Goal: Transaction & Acquisition: Register for event/course

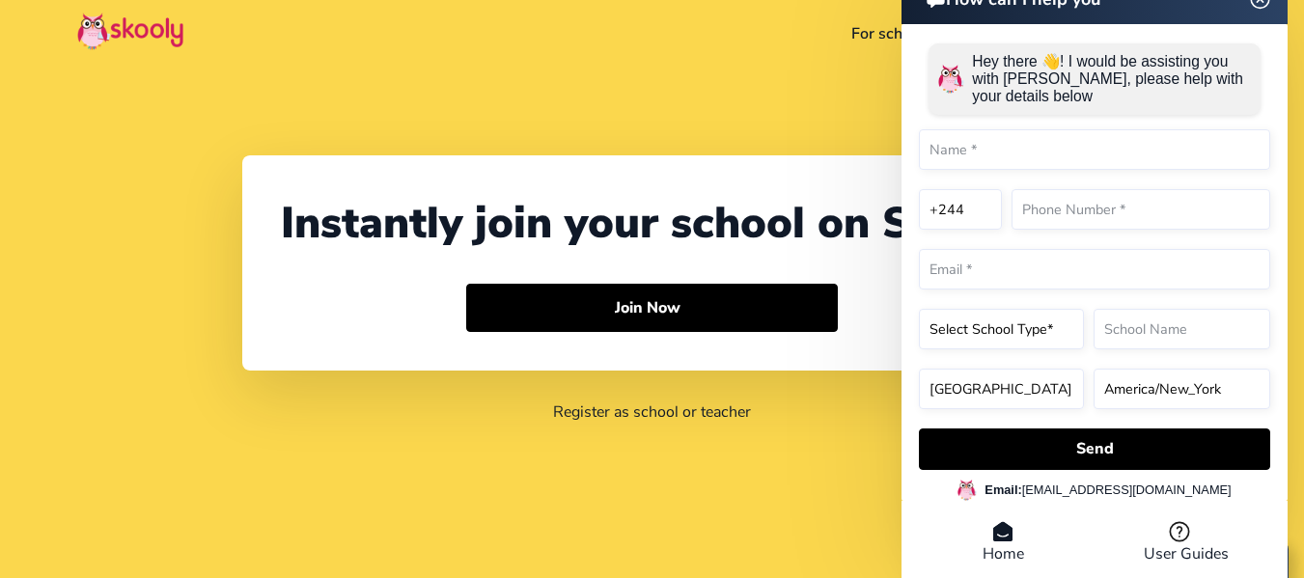
select select "244"
select select "[GEOGRAPHIC_DATA]"
select select "[GEOGRAPHIC_DATA]/[GEOGRAPHIC_DATA]"
type input "El-jah [PERSON_NAME]"
type input "727764488"
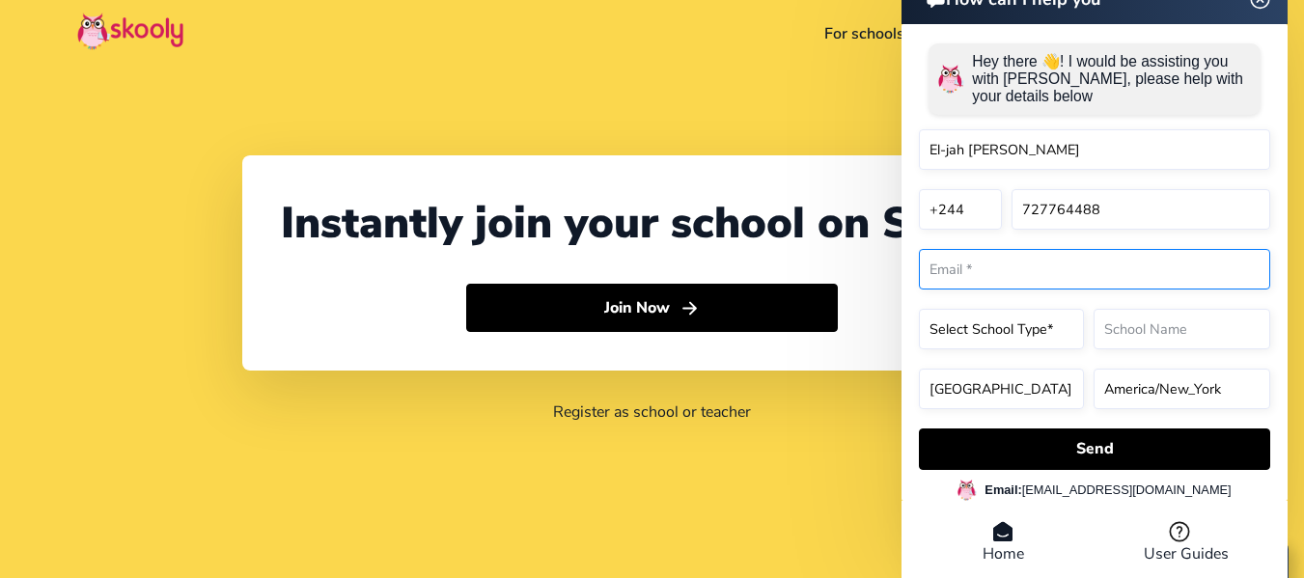
type input "[EMAIL_ADDRESS][DOMAIN_NAME]"
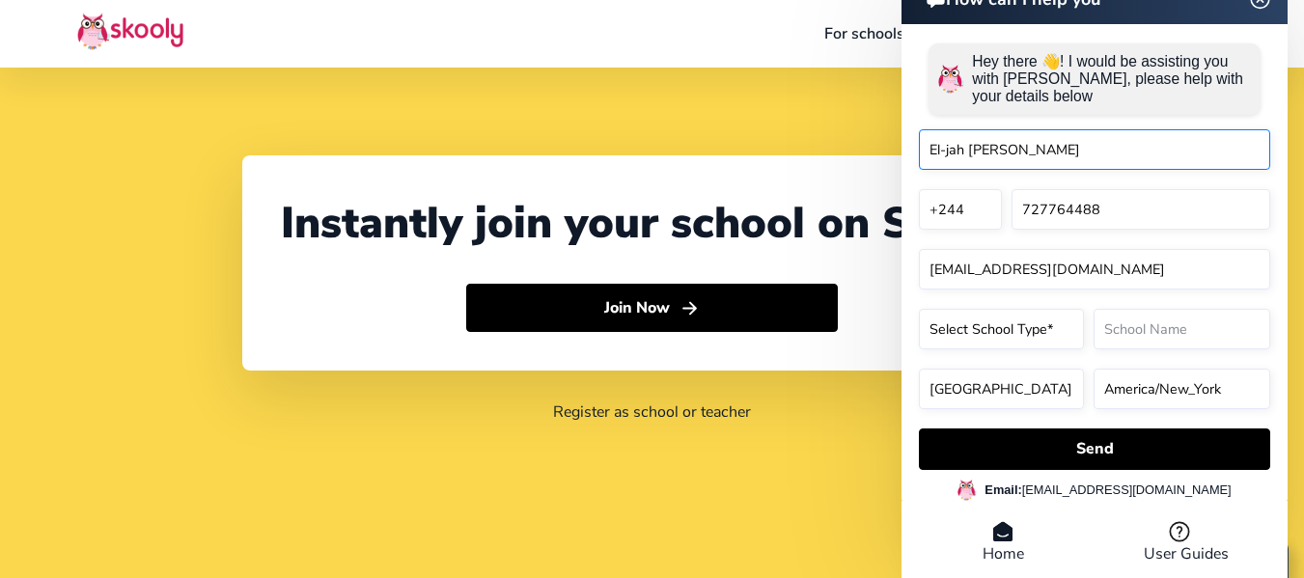
scroll to position [159, 0]
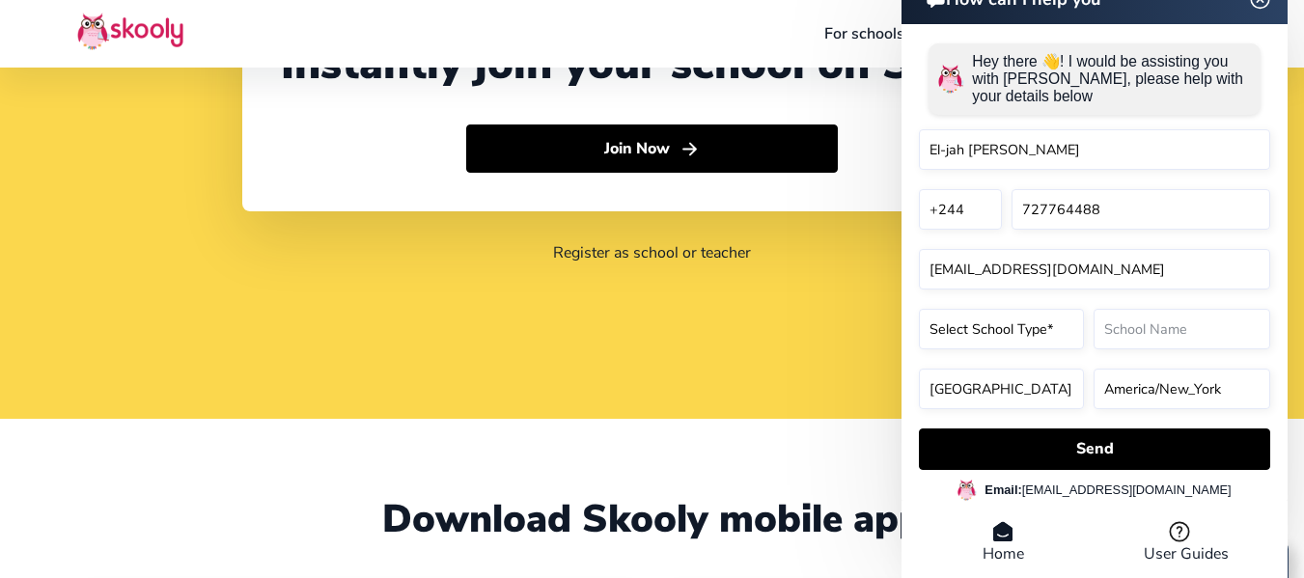
click at [740, 335] on div "Instantly join your school on Skooly Join Now Register as school or teacher" at bounding box center [652, 130] width 1304 height 578
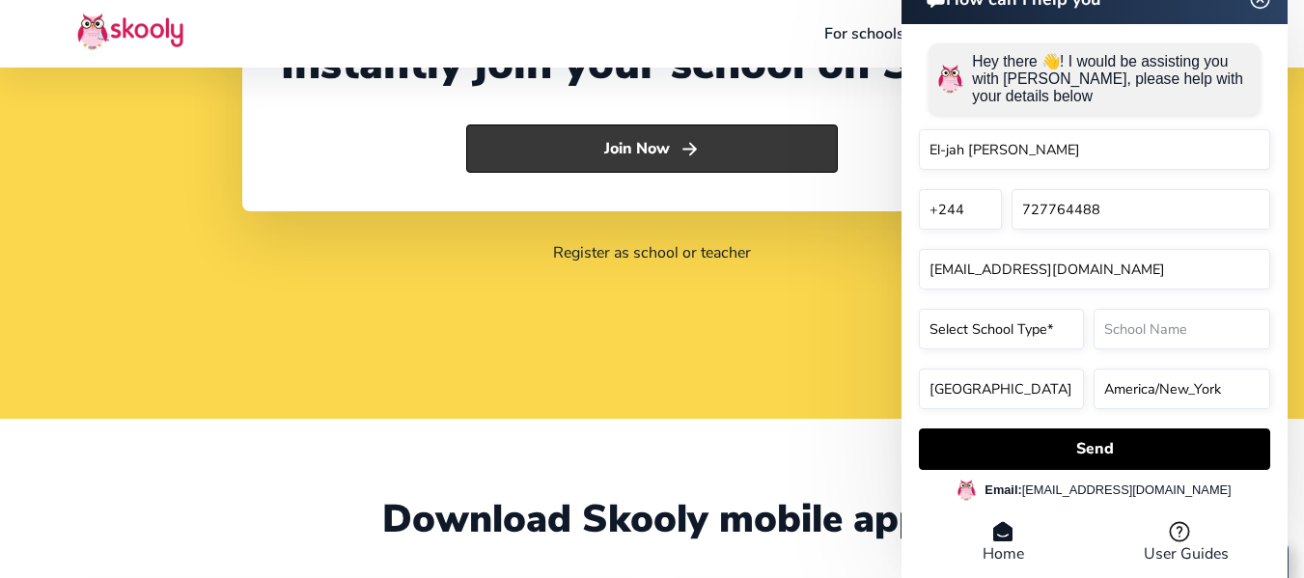
click at [709, 164] on button "Join Now" at bounding box center [652, 149] width 372 height 48
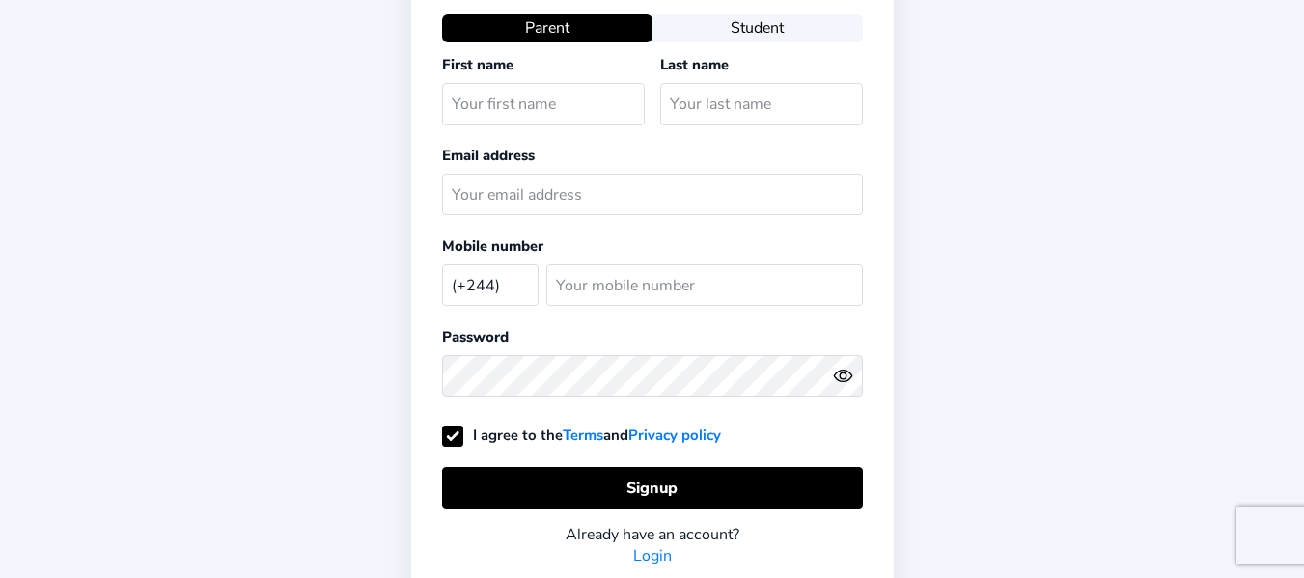
select select "AO"
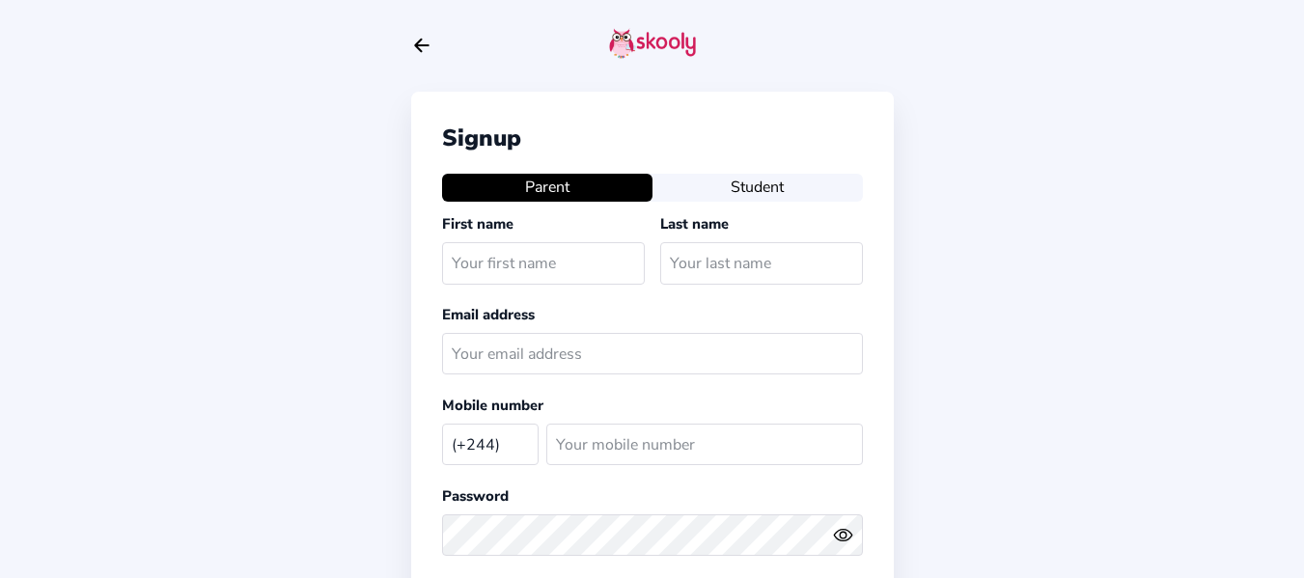
select select "AO"
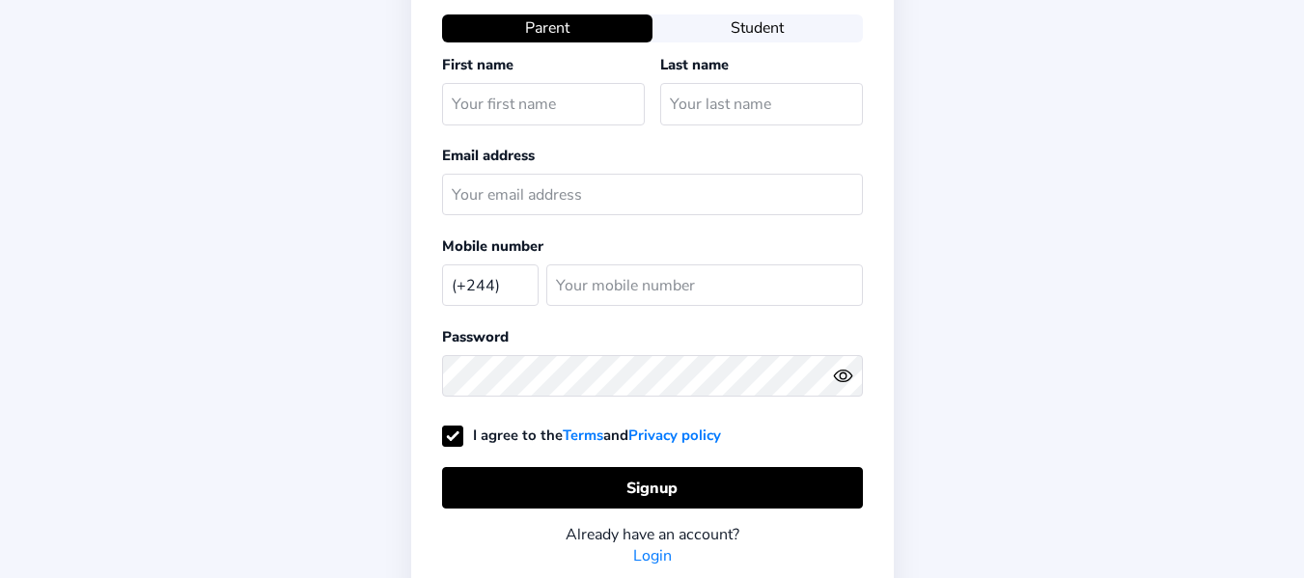
click at [648, 558] on link "Login" at bounding box center [652, 555] width 39 height 21
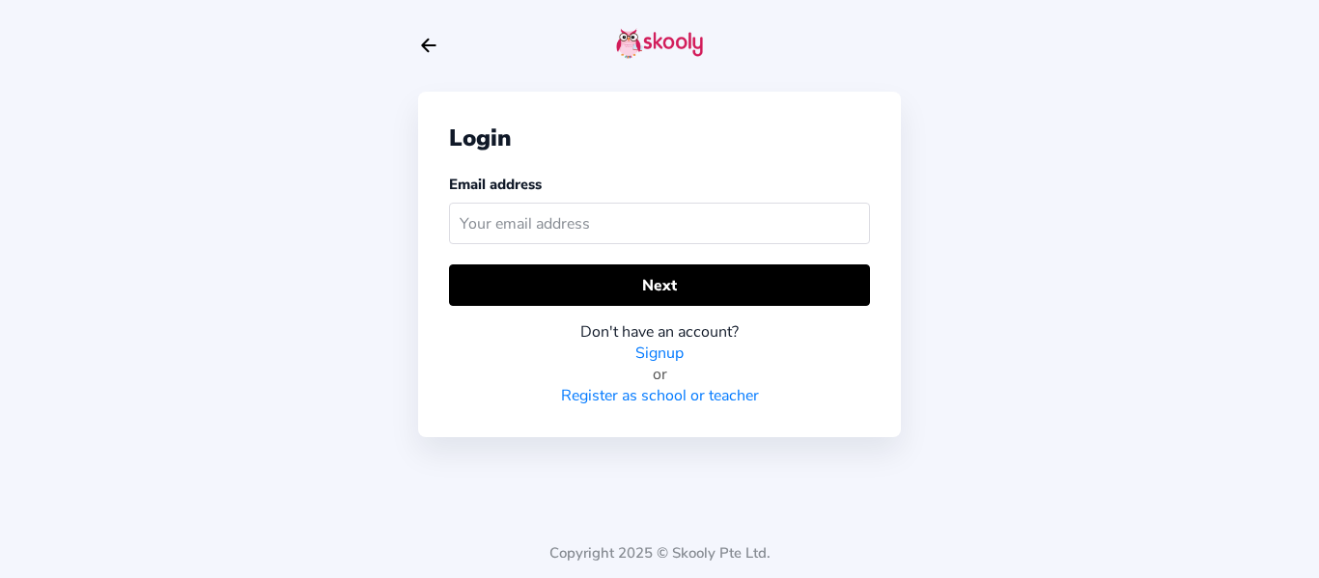
click at [662, 236] on input "text" at bounding box center [659, 224] width 421 height 42
type input "[EMAIL_ADDRESS][DOMAIN_NAME]"
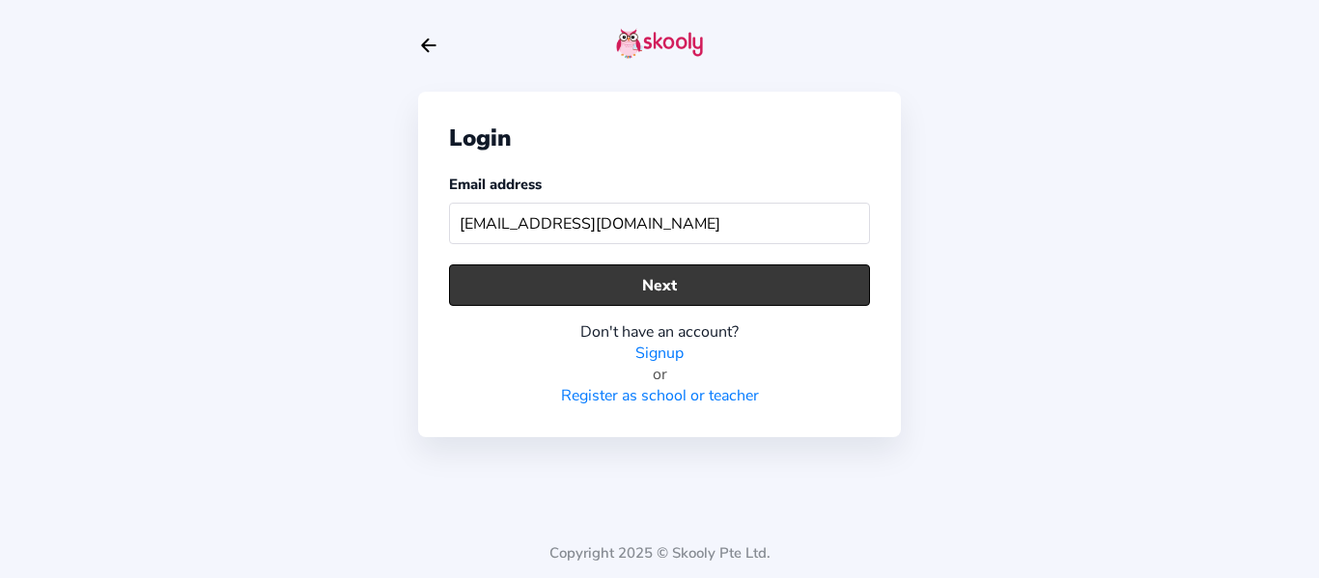
click at [674, 292] on button "Next" at bounding box center [659, 286] width 421 height 42
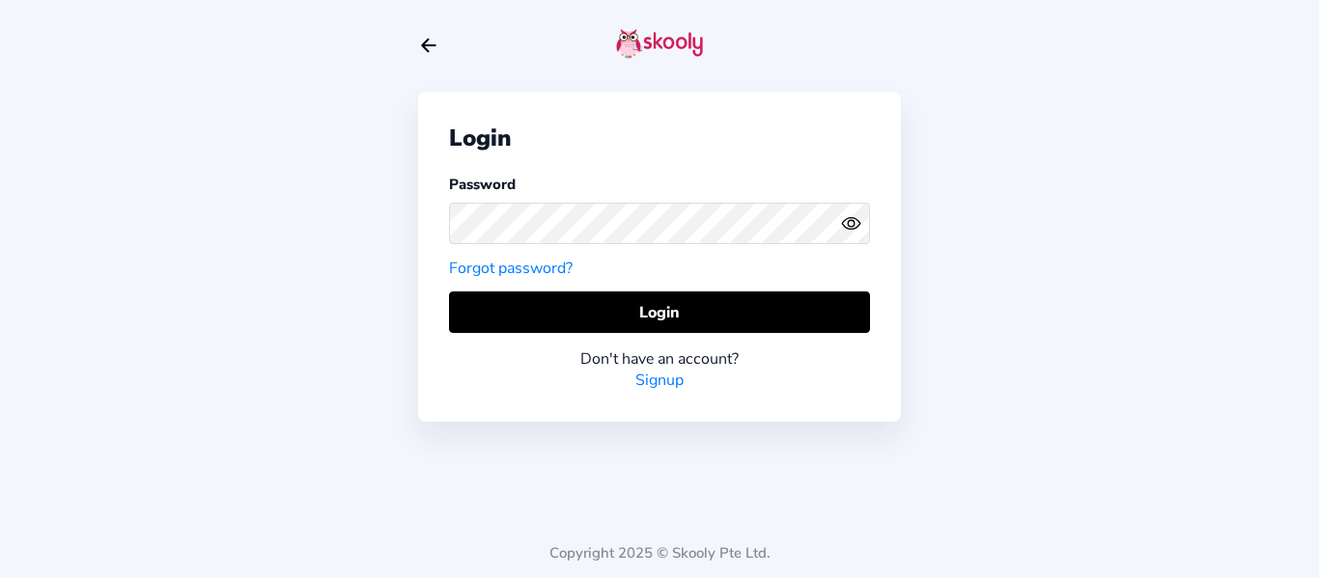
click at [850, 220] on circle "eye outline" at bounding box center [851, 223] width 6 height 6
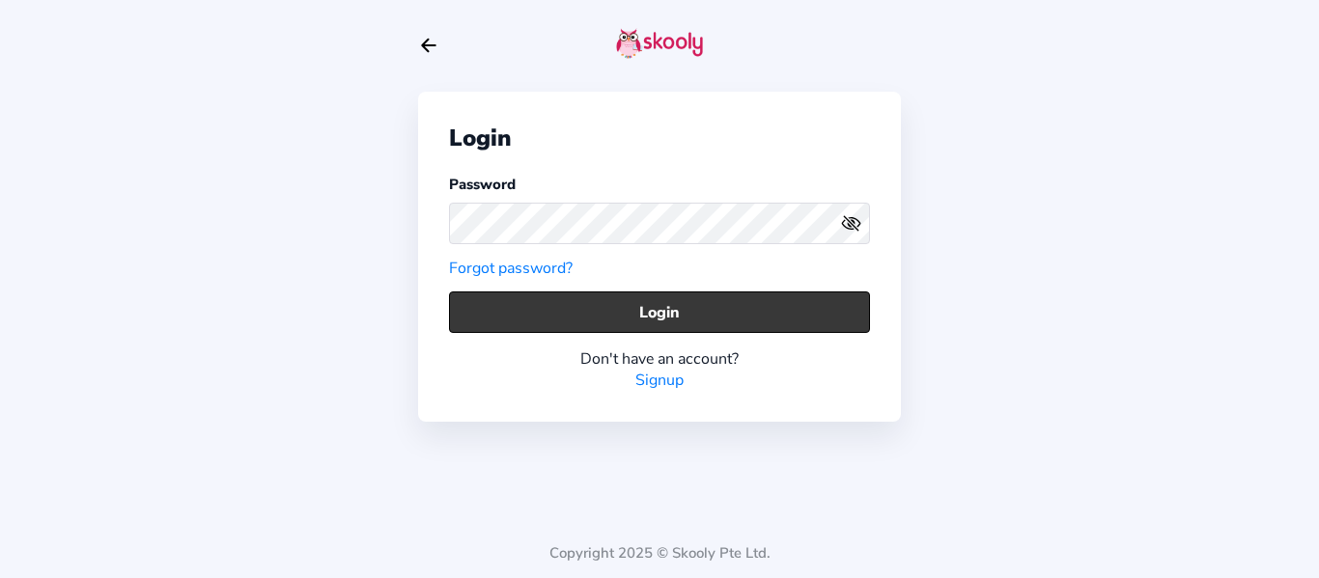
click at [721, 307] on button "Login" at bounding box center [659, 313] width 421 height 42
